Goal: Check status: Check status

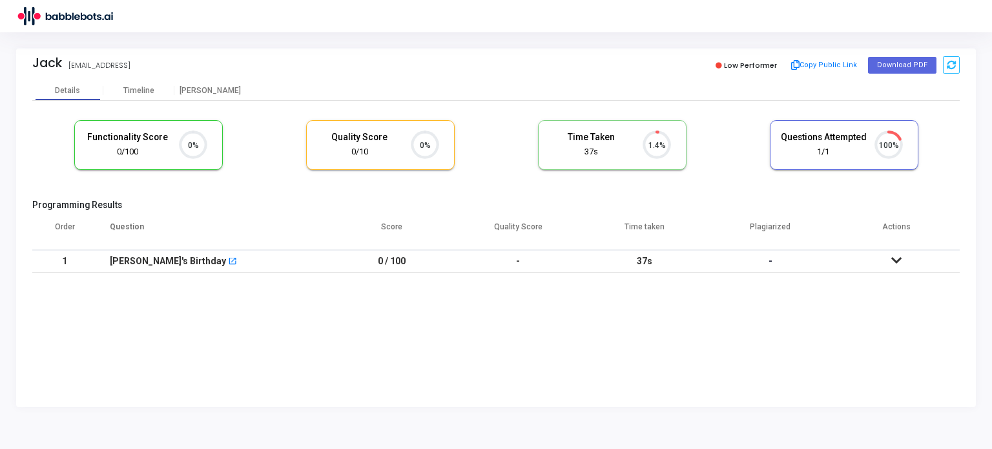
scroll to position [26, 33]
click at [31, 16] on img at bounding box center [64, 16] width 97 height 26
click at [94, 16] on img at bounding box center [64, 16] width 97 height 26
click at [67, 92] on div "Details" at bounding box center [67, 91] width 25 height 10
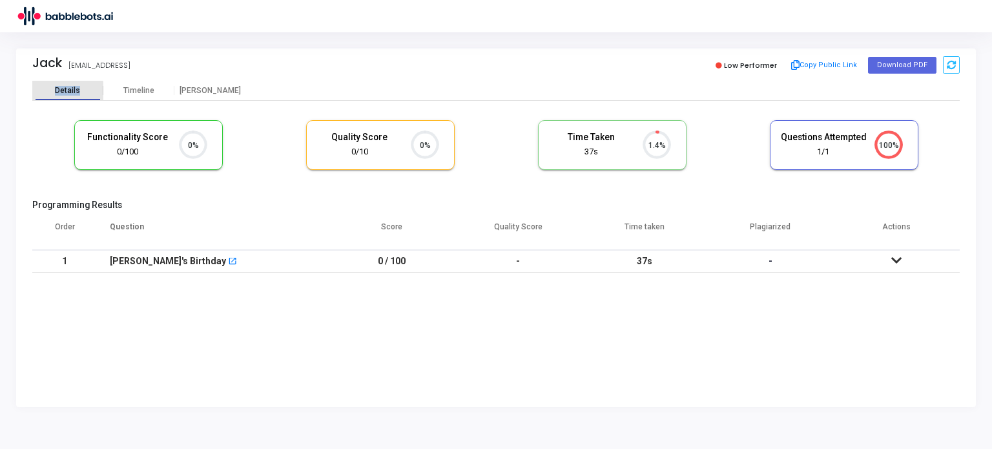
click at [67, 92] on div "Details" at bounding box center [67, 91] width 25 height 10
click at [125, 86] on div "Timeline" at bounding box center [138, 91] width 31 height 10
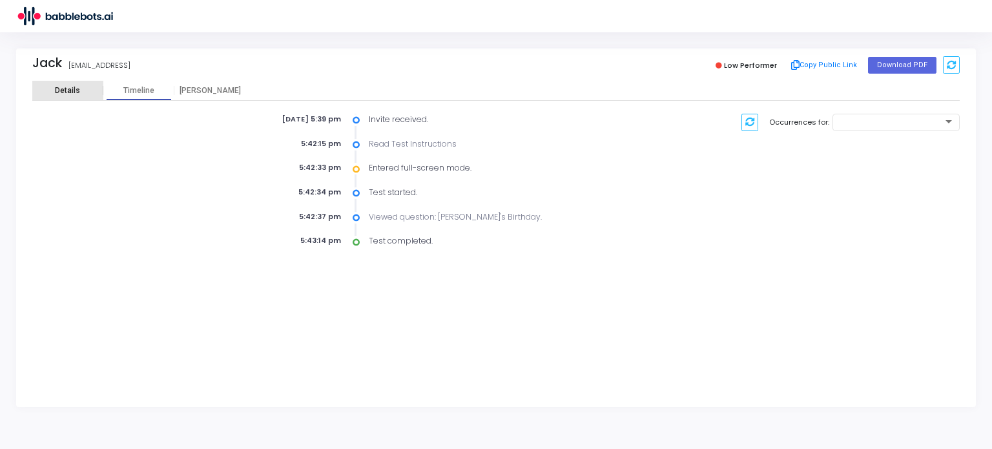
click at [66, 90] on div "Details" at bounding box center [67, 91] width 25 height 10
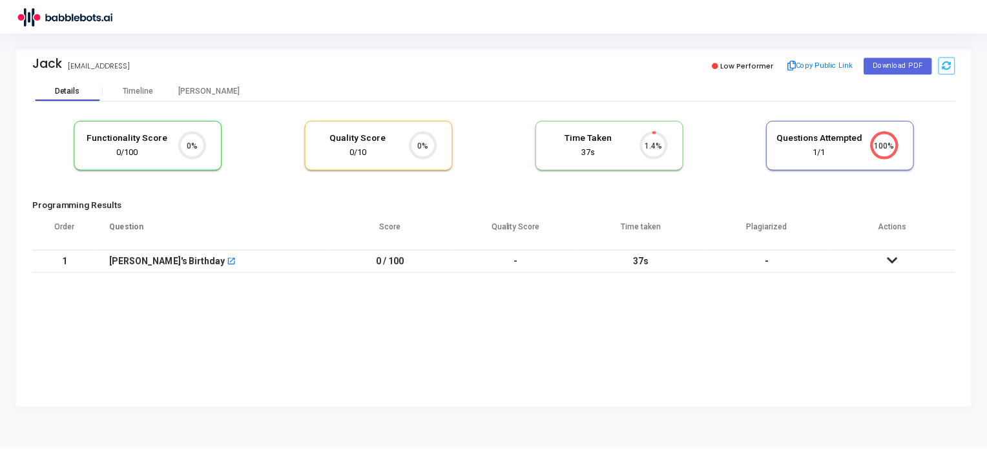
scroll to position [26, 33]
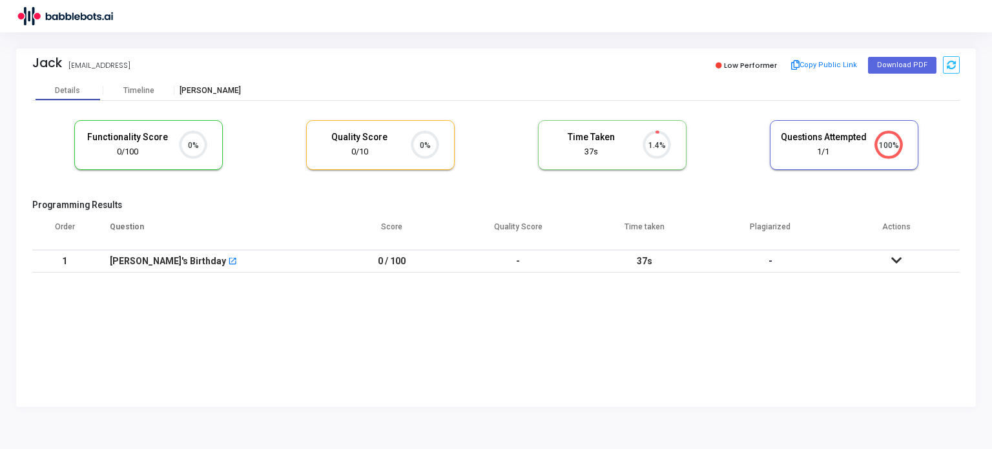
click at [206, 87] on div "[PERSON_NAME]" at bounding box center [209, 91] width 71 height 10
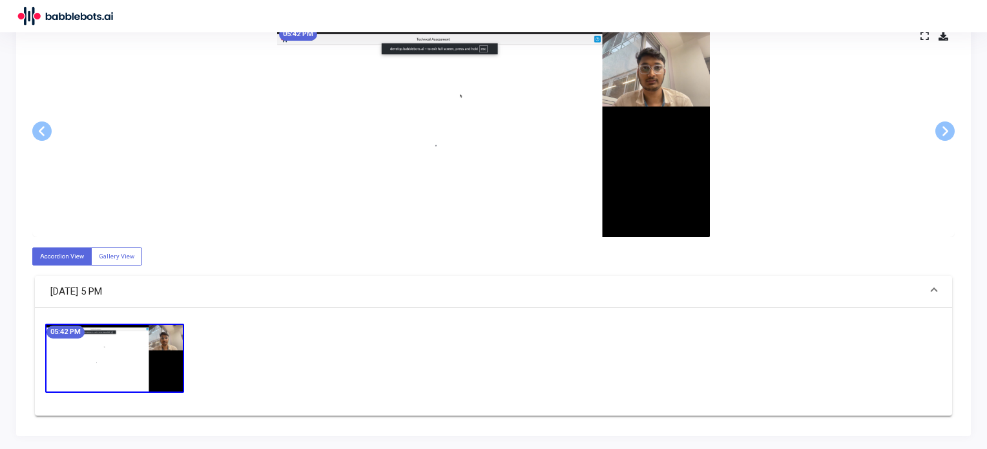
scroll to position [597, 0]
